Goal: Complete application form

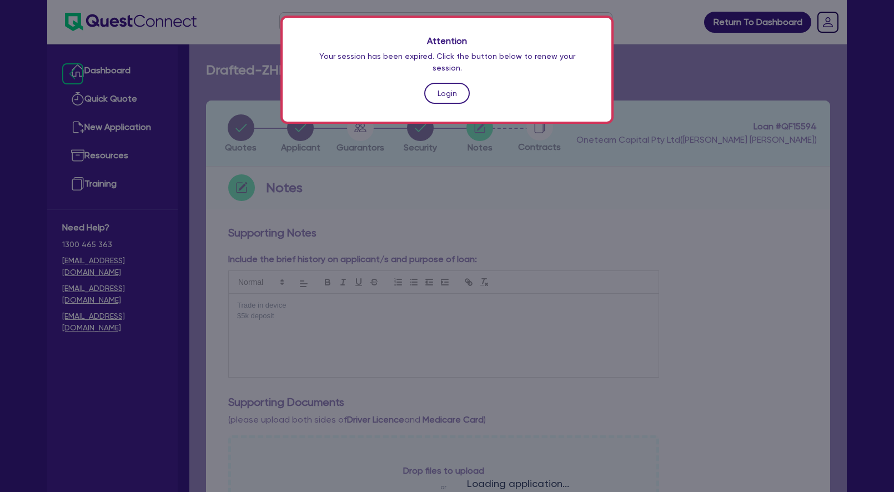
scroll to position [415, 0]
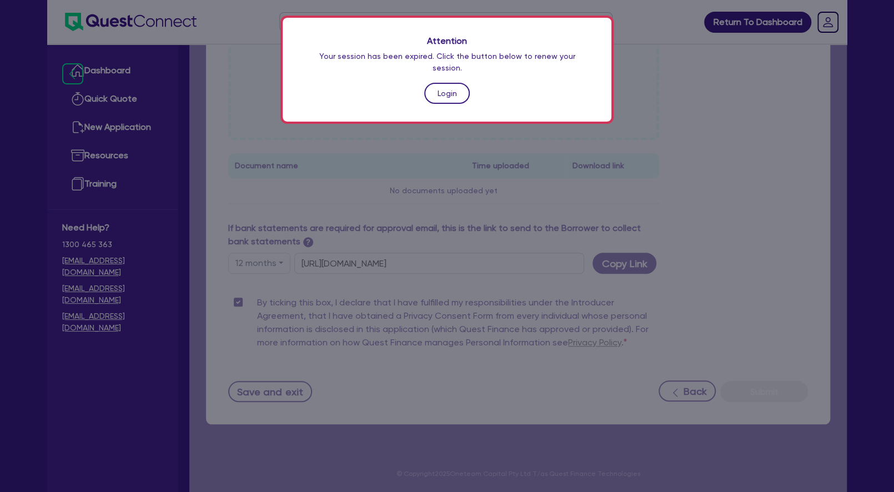
click at [451, 87] on link "Login" at bounding box center [447, 93] width 46 height 21
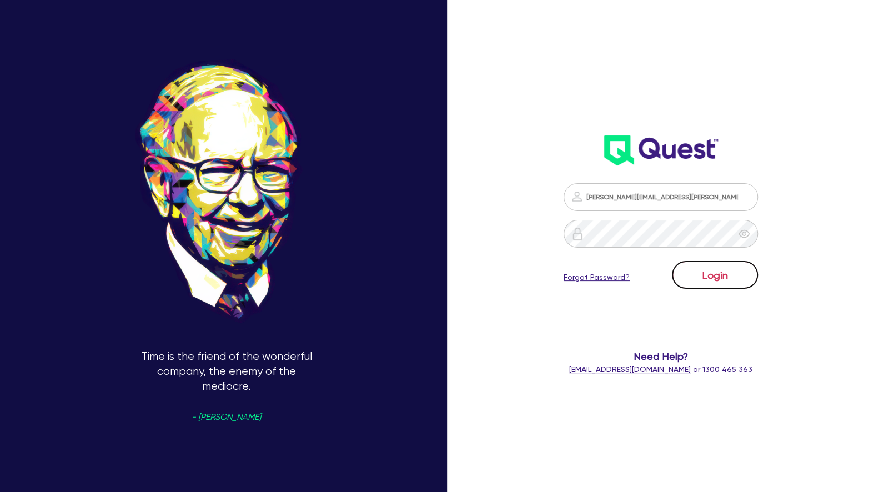
click at [698, 269] on button "Login" at bounding box center [715, 275] width 86 height 28
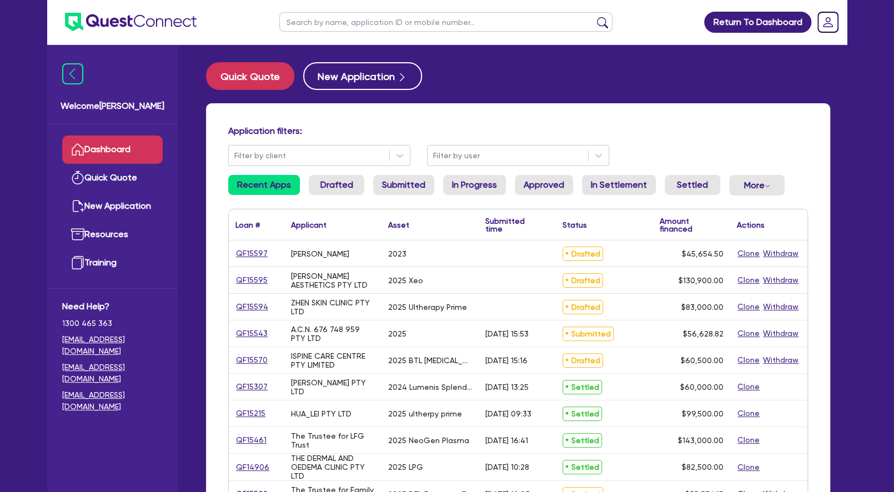
click at [330, 17] on input "text" at bounding box center [445, 21] width 333 height 19
click at [253, 278] on link "QF15595" at bounding box center [251, 280] width 33 height 13
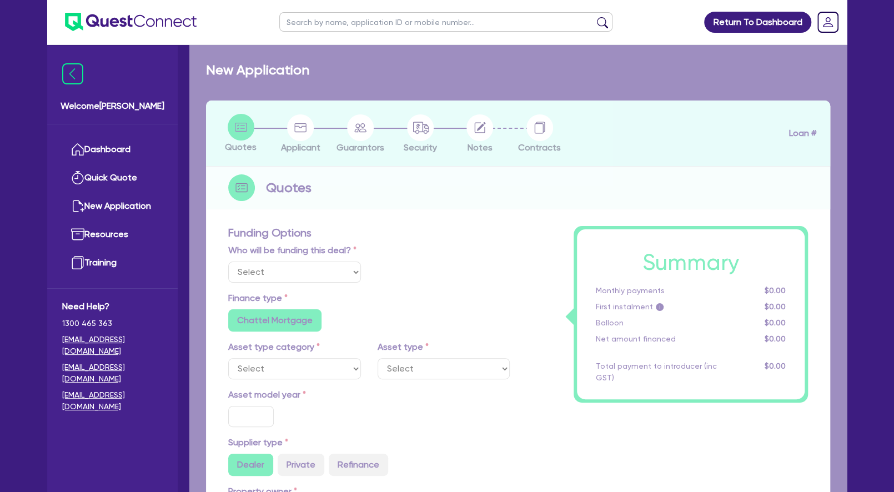
select select "Other"
select select "SECONDARY_ASSETS"
type input "2025"
radio input "true"
type input "130,900"
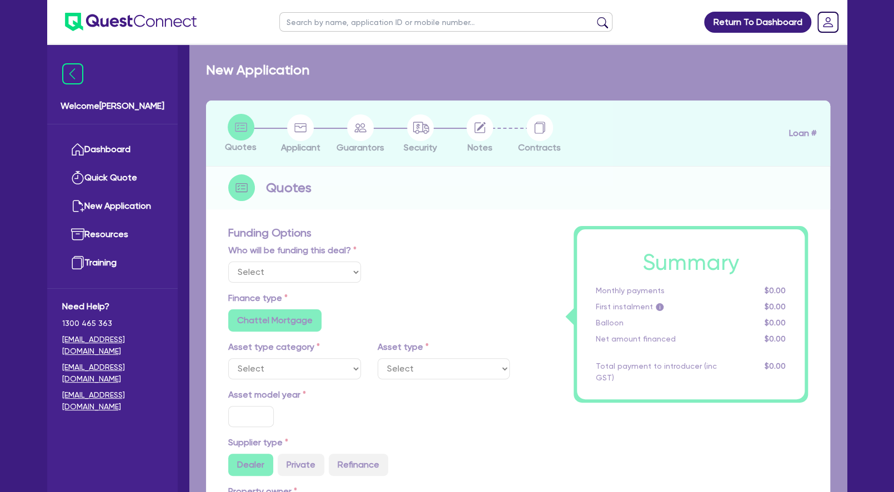
type input "4"
type input "5,236"
type input "7.49"
radio input "false"
type input "900"
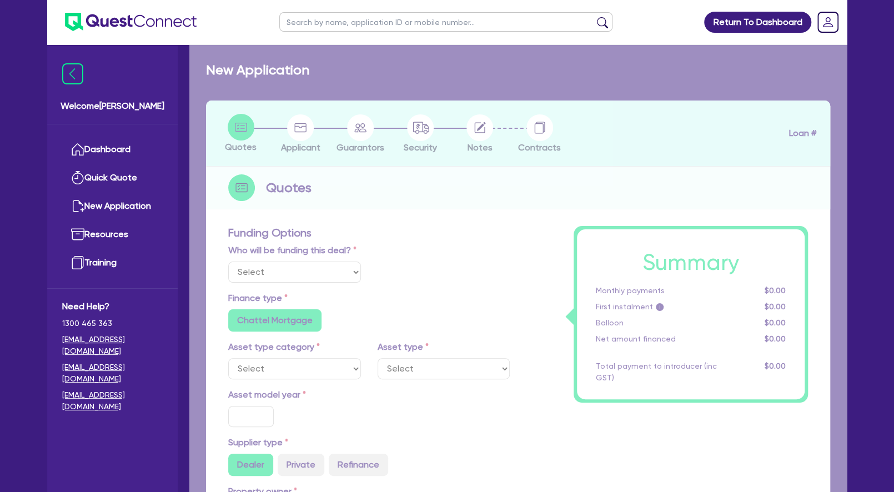
radio input "false"
select select "MEDICAL_DENTAL_LABORATORY_EQUIPMENT"
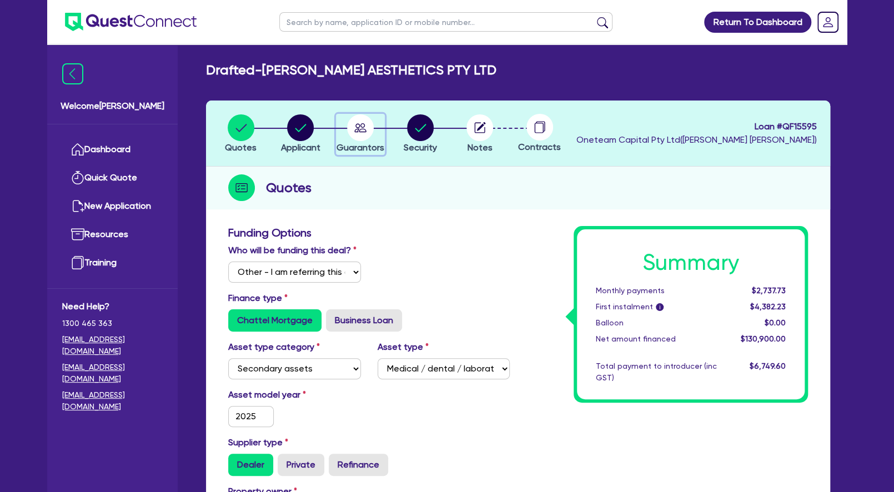
click at [359, 130] on icon "button" at bounding box center [360, 127] width 12 height 9
select select "MS"
select select "[GEOGRAPHIC_DATA]"
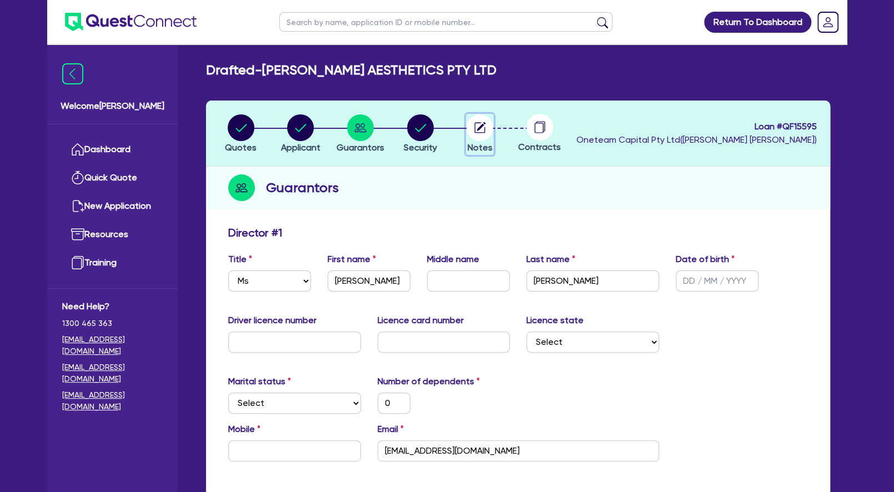
click at [487, 129] on circle "button" at bounding box center [479, 127] width 27 height 27
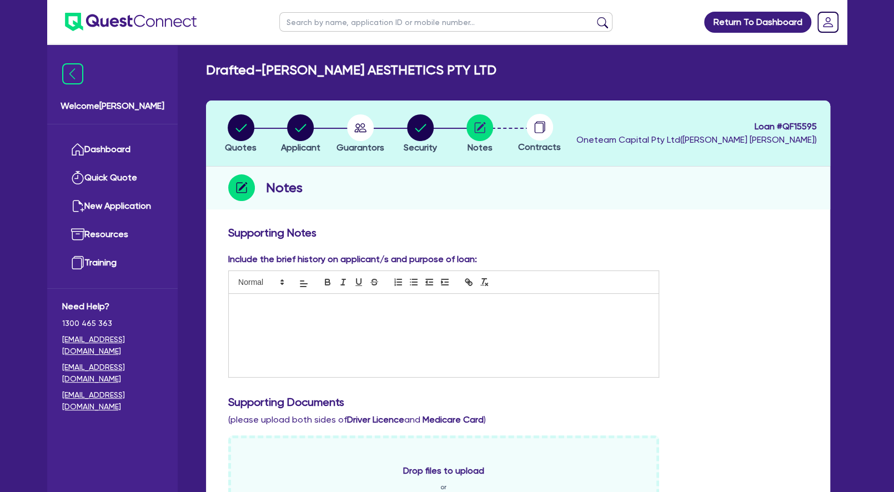
click at [380, 324] on div at bounding box center [444, 335] width 430 height 83
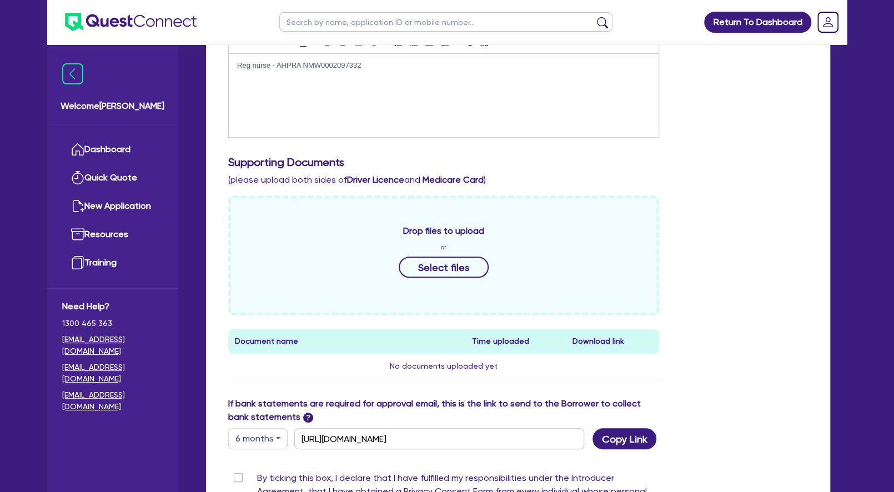
scroll to position [415, 0]
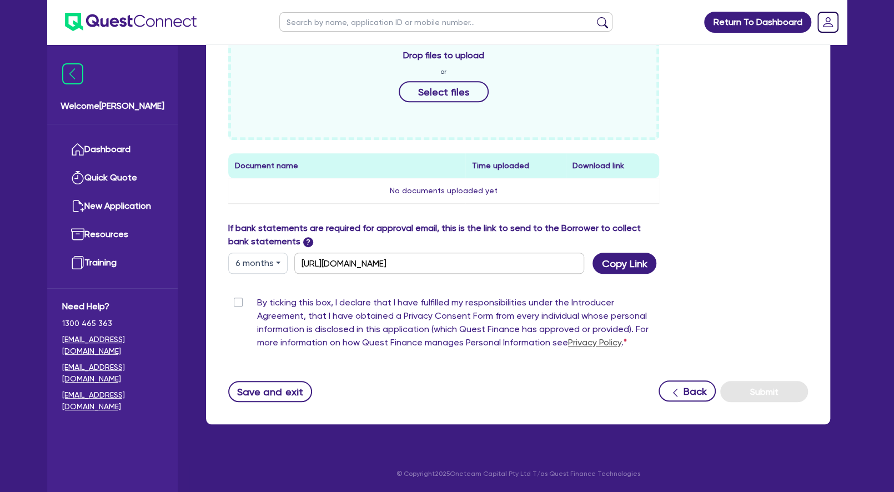
click at [257, 301] on label "By ticking this box, I declare that I have fulfilled my responsibilities under …" at bounding box center [458, 325] width 402 height 58
click at [237, 301] on input "By ticking this box, I declare that I have fulfilled my responsibilities under …" at bounding box center [232, 301] width 9 height 11
checkbox input "true"
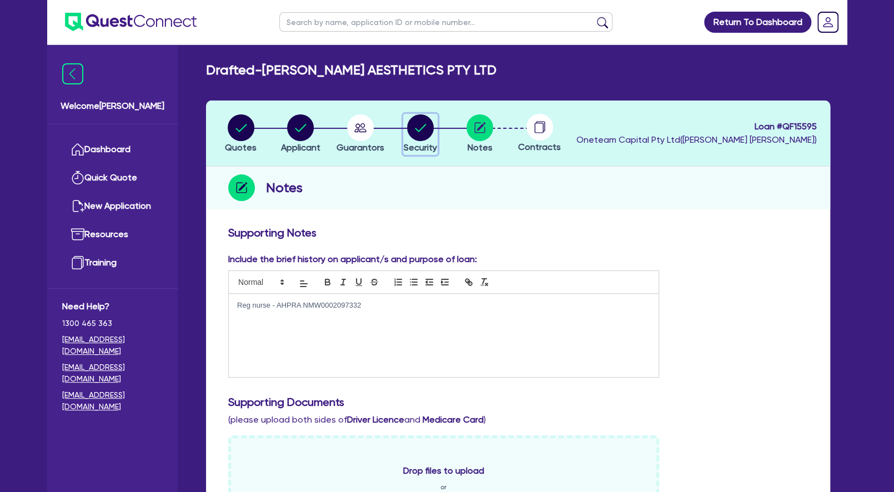
click at [423, 129] on circle "button" at bounding box center [420, 127] width 27 height 27
select select "SECONDARY_ASSETS"
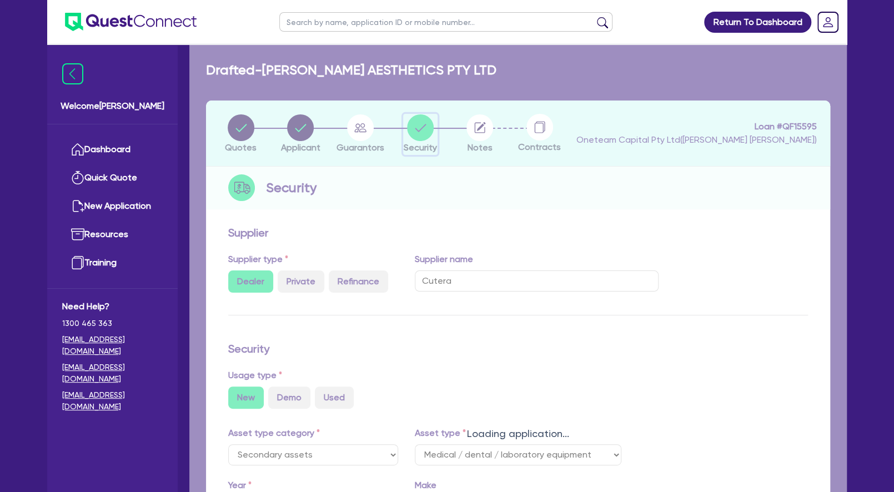
select select "MEDICAL_DENTAL_LABORATORY_EQUIPMENT"
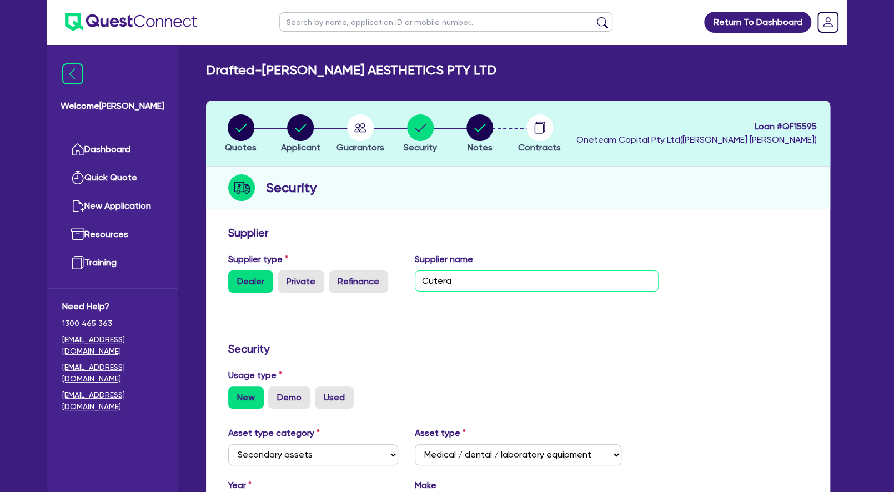
click at [456, 281] on input "Cutera" at bounding box center [537, 280] width 244 height 21
type input "Hydrafacial"
click at [241, 137] on circle "button" at bounding box center [241, 127] width 27 height 27
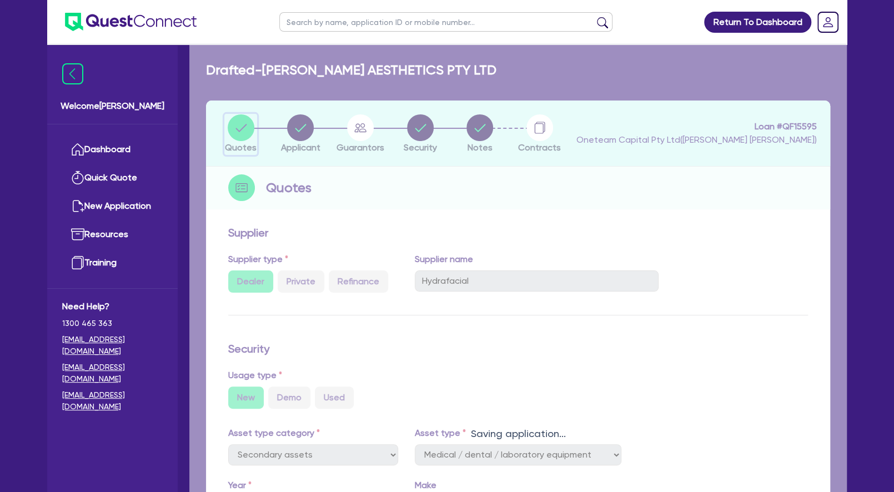
select select "Other"
select select "SECONDARY_ASSETS"
select select "MEDICAL_DENTAL_LABORATORY_EQUIPMENT"
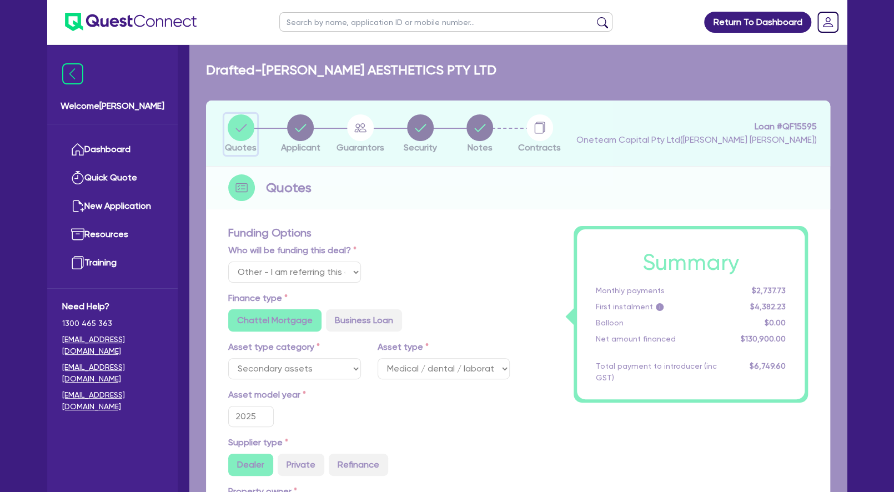
type input "130,900"
type input "5,236"
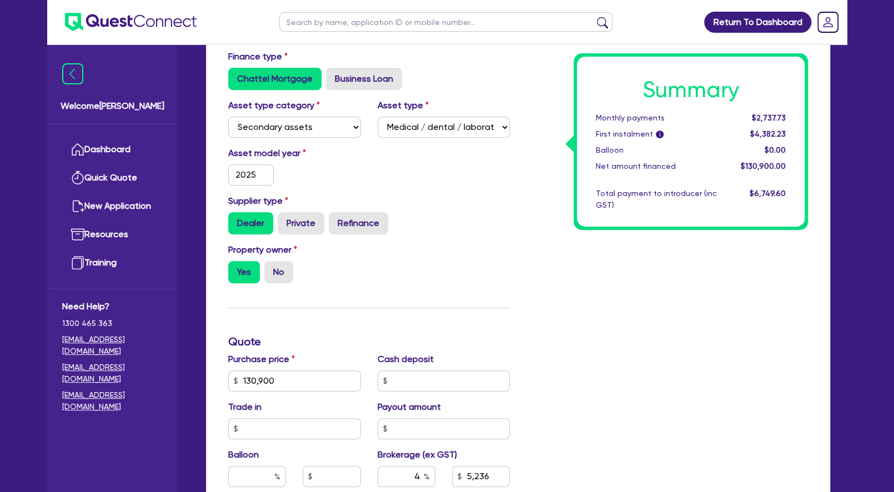
scroll to position [360, 0]
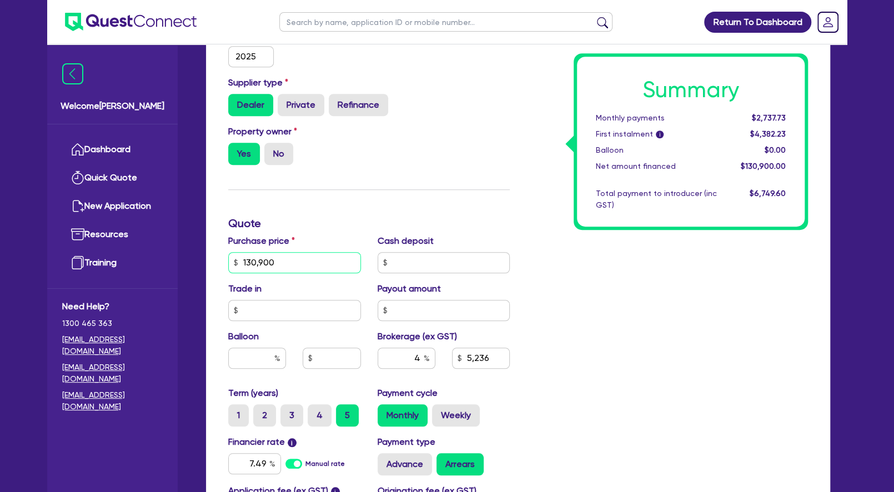
drag, startPoint x: 271, startPoint y: 274, endPoint x: 193, endPoint y: 260, distance: 80.1
click at [228, 261] on input "130,900" at bounding box center [294, 262] width 133 height 21
type input "5"
type input "5,236"
type input "55"
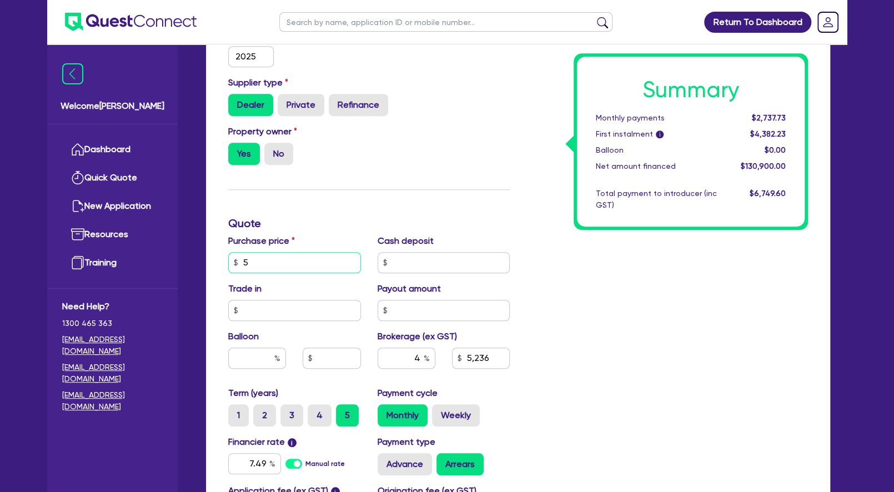
type input "5,236"
type input "550"
type input "5,236"
type input "5,500"
type input "5,236"
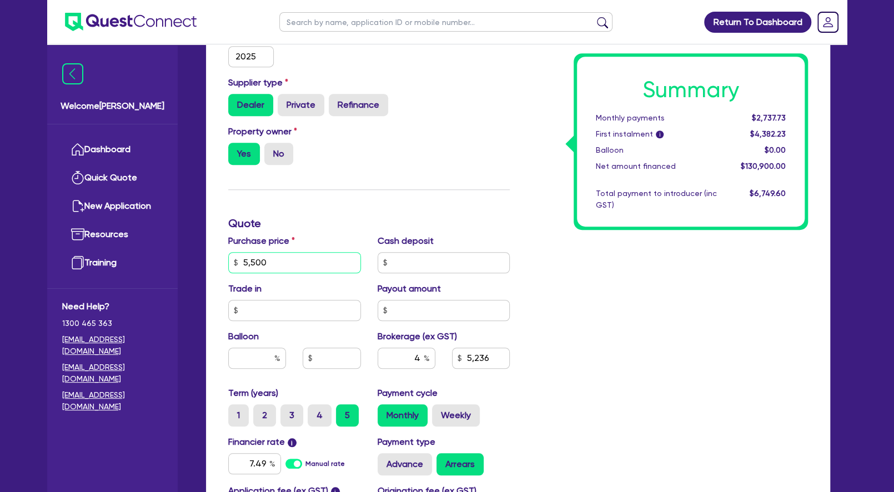
type input "55,000"
type input "5,236"
type input "55,000"
type input "2,200"
click at [246, 369] on input "text" at bounding box center [257, 357] width 58 height 21
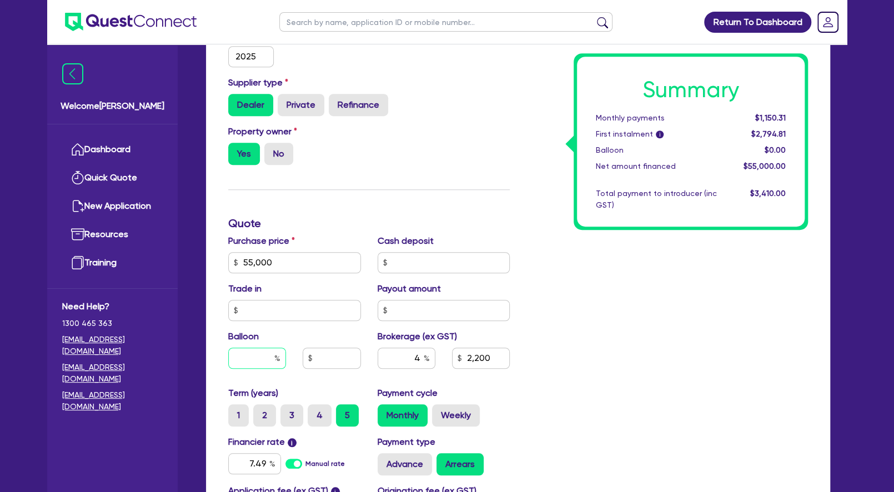
type input "3"
type input "2,200"
type input "30"
type input "2,200"
type input "30"
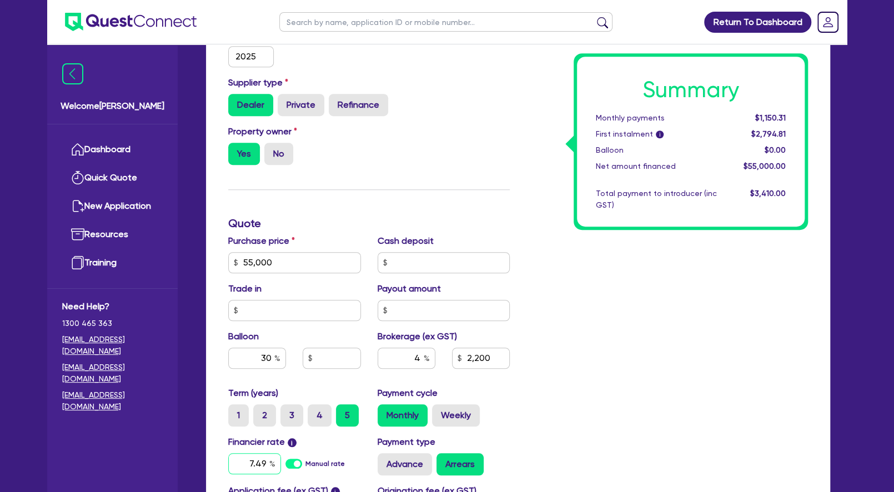
type input "2,200"
type input "16,500"
type input "2,200"
drag, startPoint x: 245, startPoint y: 481, endPoint x: 323, endPoint y: 475, distance: 78.0
click at [281, 474] on input "7.49" at bounding box center [254, 463] width 53 height 21
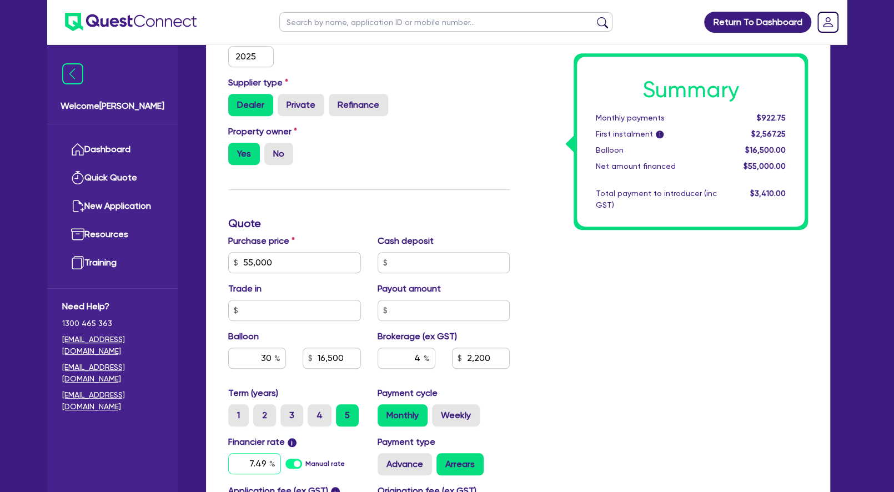
type input "16,500"
type input "2,200"
type input "7"
type input "16,500"
type input "2,200"
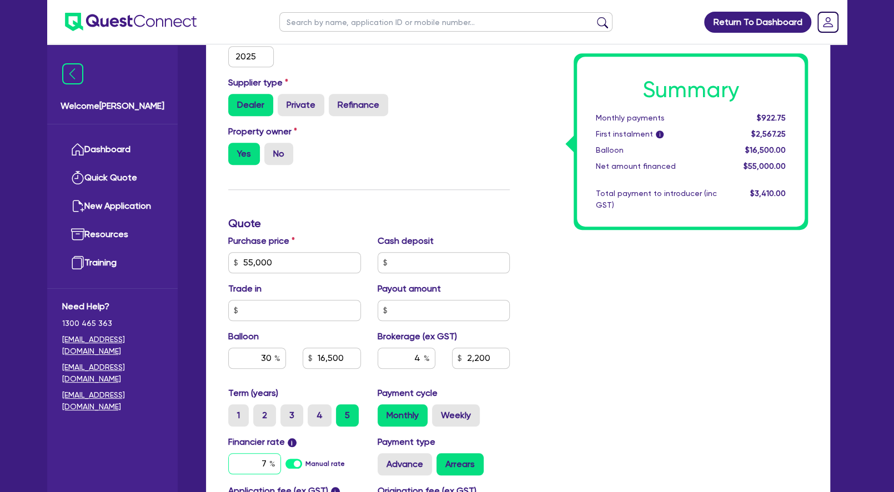
type input "7."
type input "16,500"
type input "2,200"
type input "7.6"
type input "16,500"
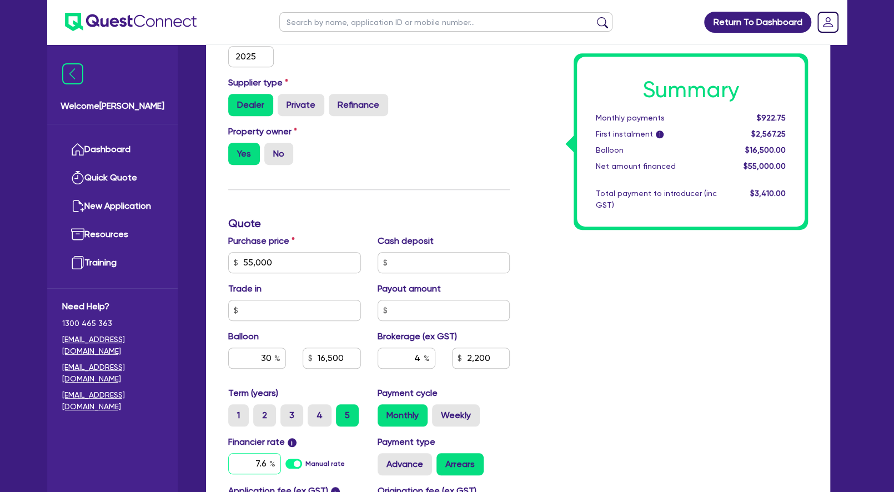
type input "2,200"
type input "7.65"
type input "16,500"
type input "2,200"
type input "16,500"
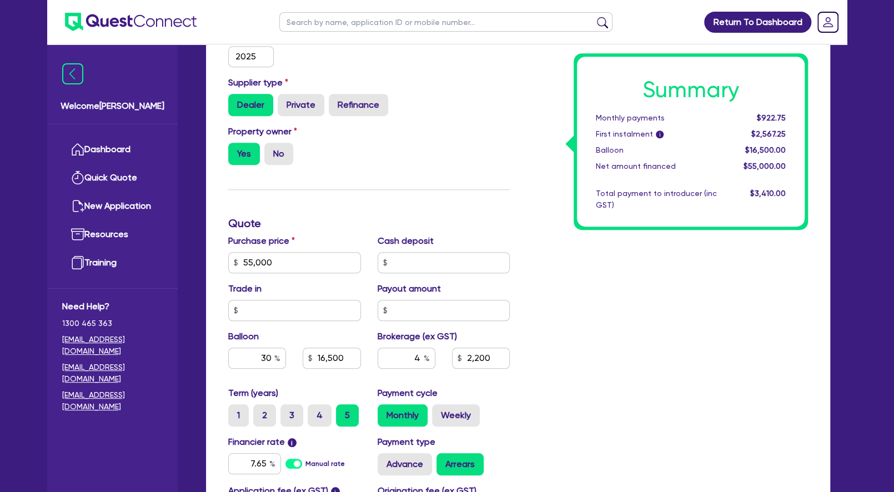
type input "2,200"
click at [637, 302] on div "Summary Monthly payments $922.75 First instalment i $2,567.25 Balloon $16,500.0…" at bounding box center [667, 223] width 298 height 714
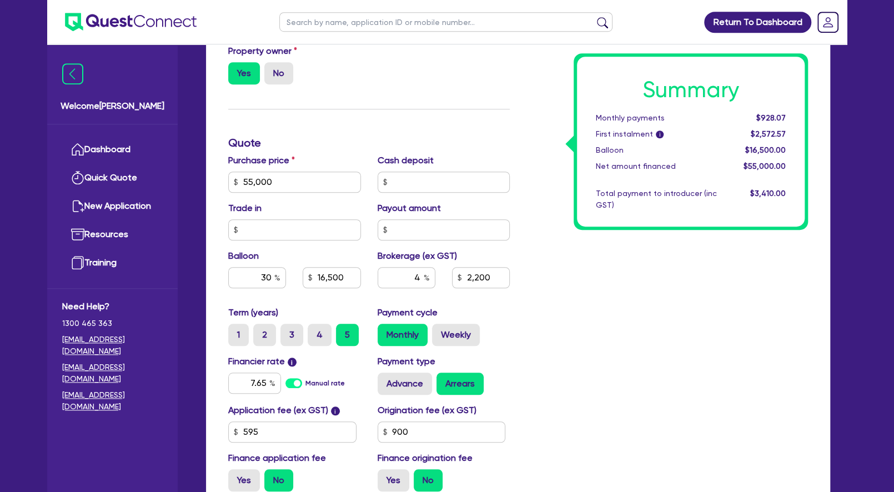
scroll to position [480, 0]
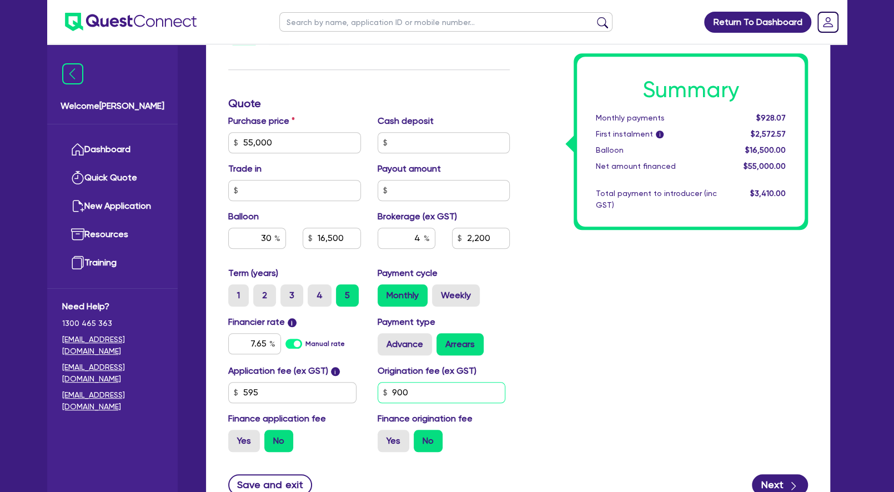
drag, startPoint x: 431, startPoint y: 407, endPoint x: 340, endPoint y: 387, distance: 92.7
click at [377, 391] on input "900" at bounding box center [441, 392] width 128 height 21
type input "16,500"
type input "2,200"
type input "3"
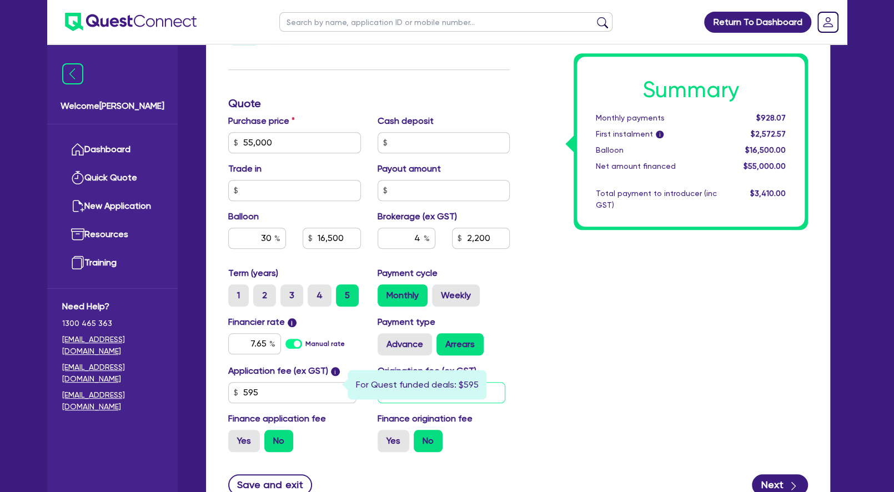
type input "16,500"
type input "2,200"
type input "39"
type input "16,500"
type input "2,200"
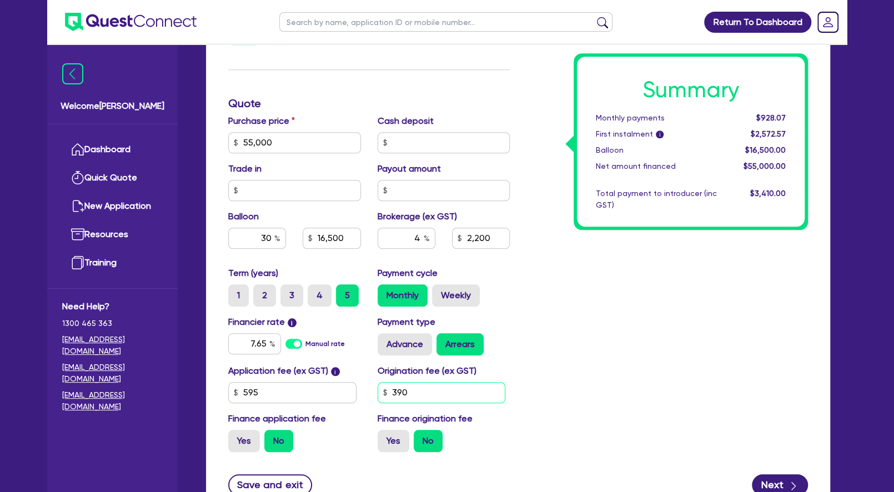
type input "390"
type input "16,500"
type input "2,200"
click at [590, 363] on div "Summary Monthly payments $928.07 First instalment i $2,572.57 Balloon $16,500.0…" at bounding box center [667, 103] width 298 height 714
type input "16,500"
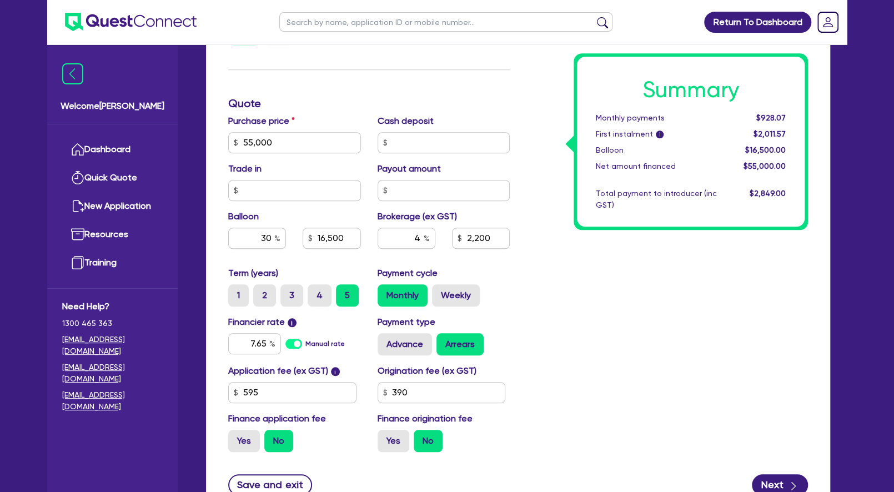
type input "2,200"
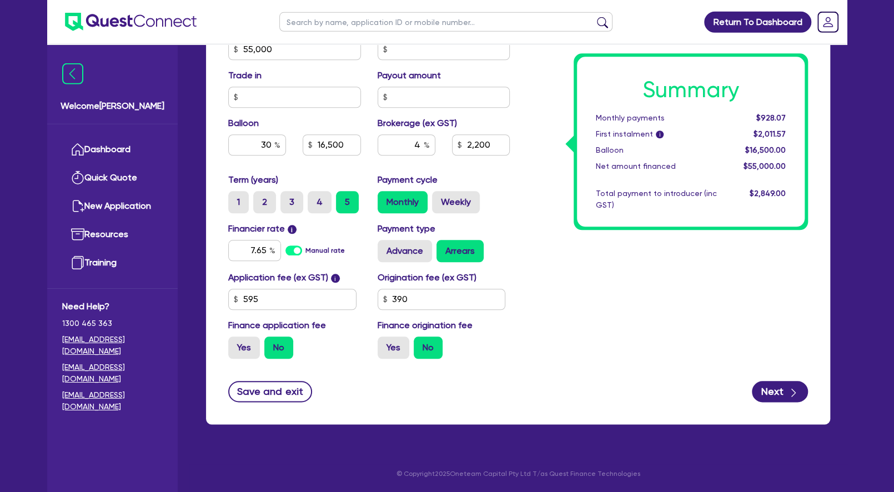
scroll to position [586, 0]
click at [775, 392] on button "Next" at bounding box center [780, 391] width 56 height 21
type input "16,500"
type input "2,200"
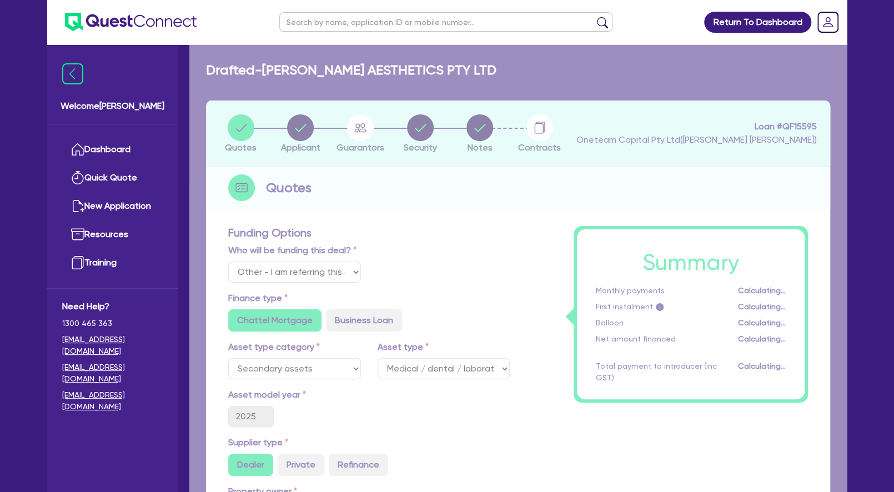
select select "COMPANY"
select select "HEALTH_BEAUTY"
select select "HAIR_BEAUTY_SALONS"
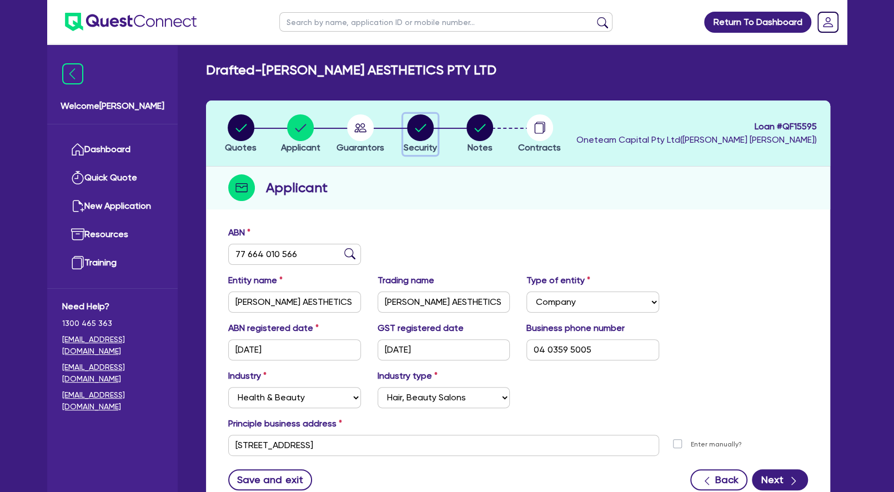
click at [416, 127] on circle "button" at bounding box center [420, 127] width 27 height 27
select select "SECONDARY_ASSETS"
select select "MEDICAL_DENTAL_LABORATORY_EQUIPMENT"
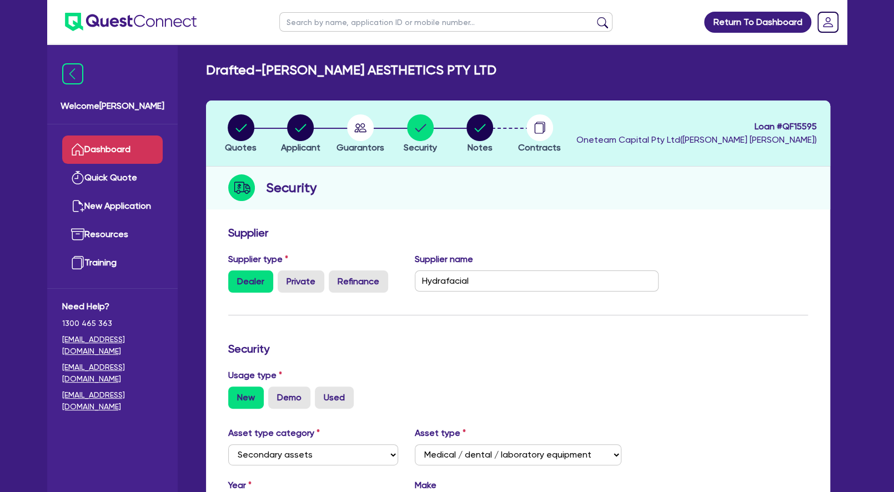
click at [126, 148] on link "Dashboard" at bounding box center [112, 149] width 100 height 28
